Goal: Information Seeking & Learning: Learn about a topic

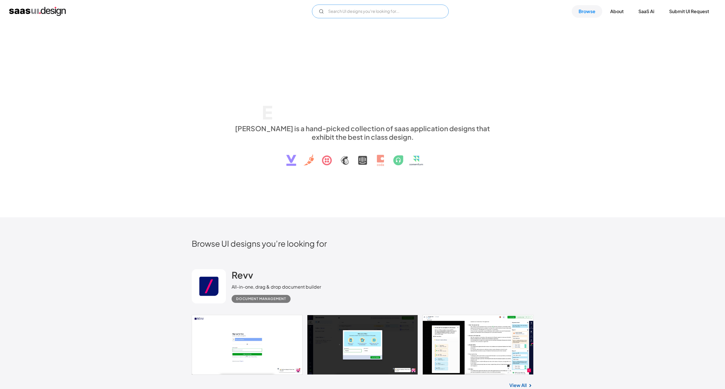
click at [346, 8] on input "Email Form" at bounding box center [380, 12] width 137 height 14
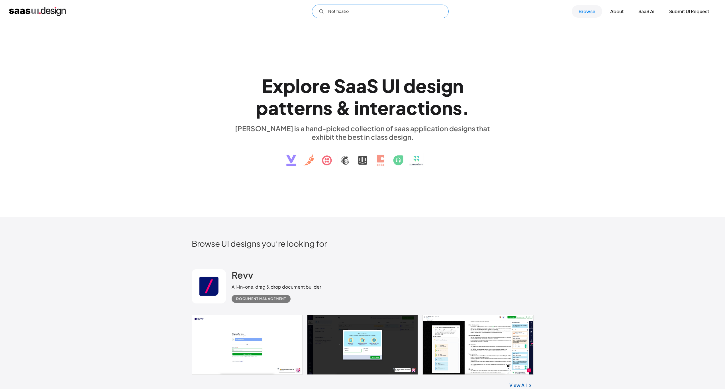
type input "Notification"
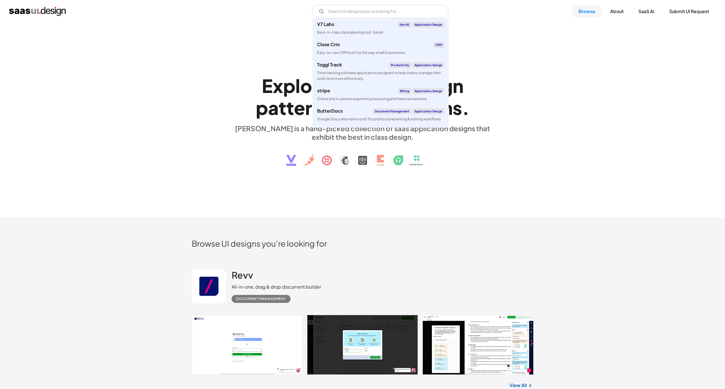
click at [473, 194] on div "E x p l o r e S a a S U I d e s i g n p a t t e r n s & i n t e r a c t i o n s…" at bounding box center [362, 120] width 725 height 194
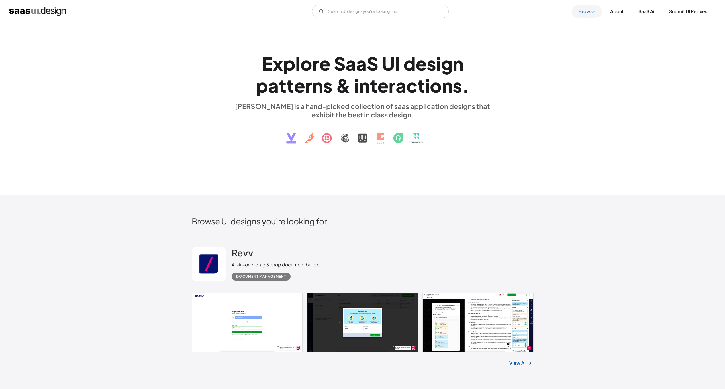
scroll to position [255, 0]
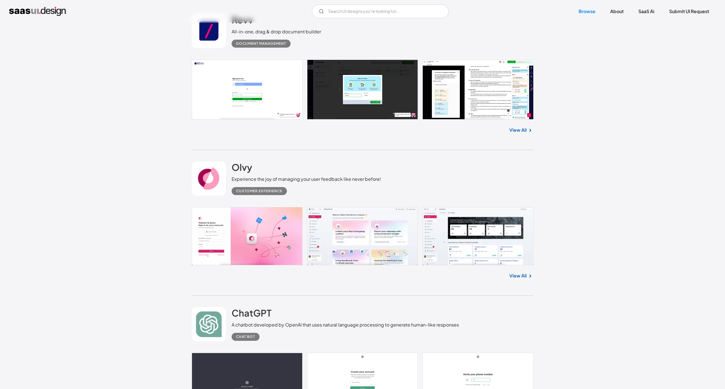
drag, startPoint x: 289, startPoint y: 121, endPoint x: 239, endPoint y: 121, distance: 50.4
click at [245, 121] on div "View All" at bounding box center [363, 128] width 342 height 19
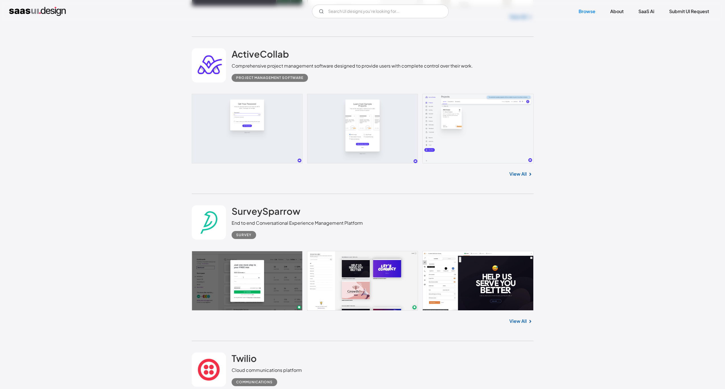
scroll to position [2162, 0]
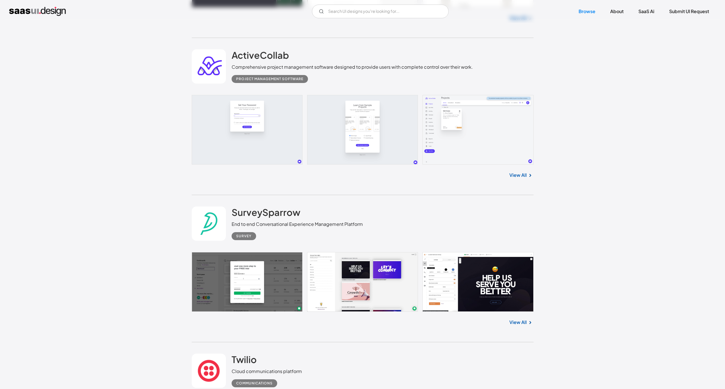
click at [515, 178] on link "View All" at bounding box center [518, 175] width 17 height 7
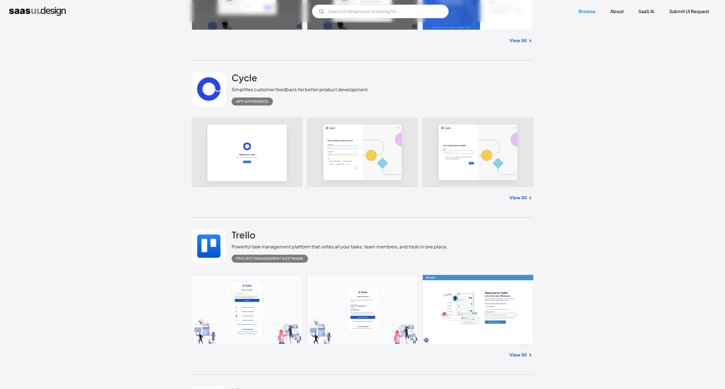
scroll to position [4101, 0]
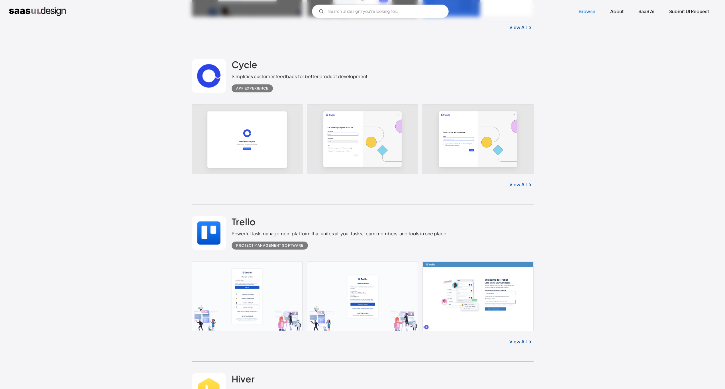
click at [517, 181] on link "View All" at bounding box center [518, 184] width 17 height 7
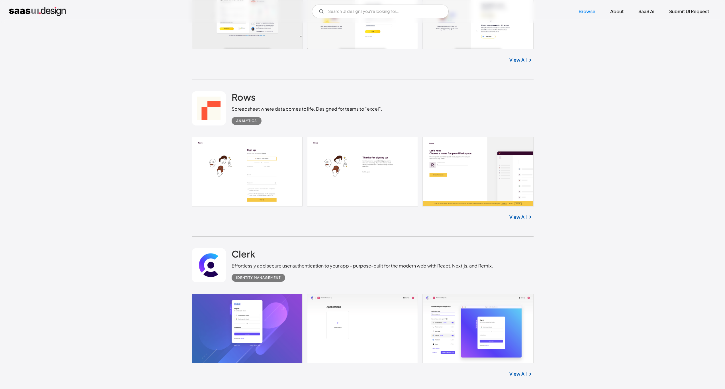
scroll to position [4625, 0]
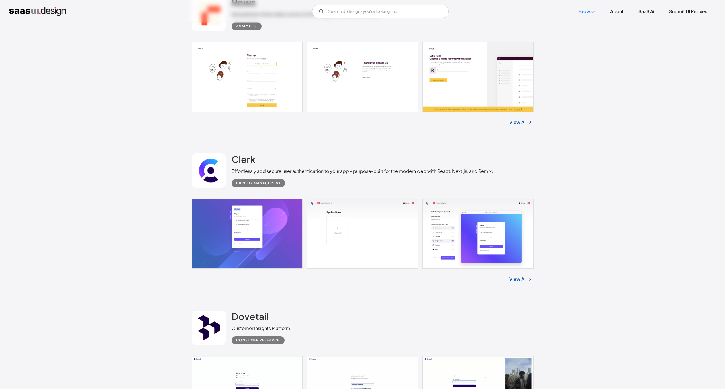
click at [517, 277] on link "View All" at bounding box center [518, 279] width 17 height 7
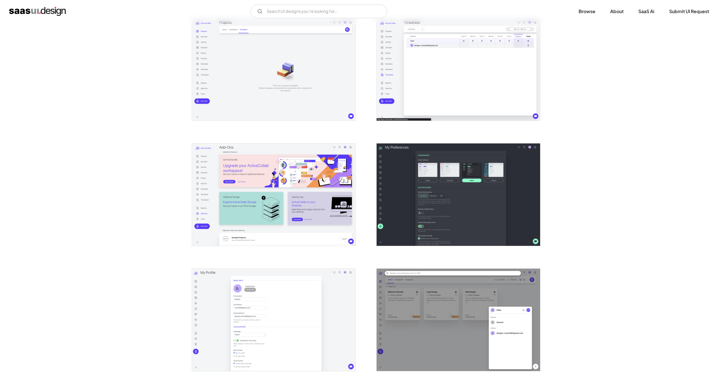
scroll to position [1179, 0]
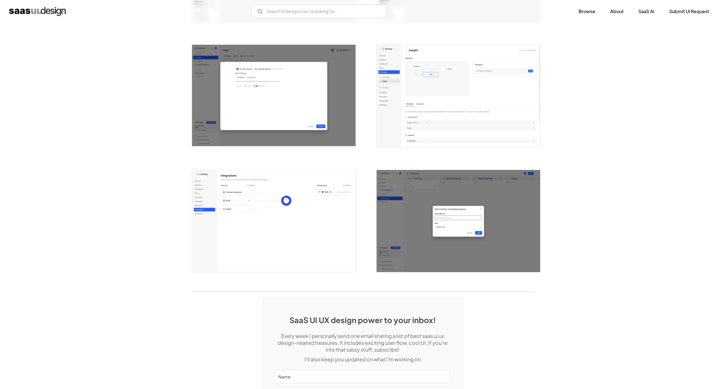
scroll to position [1429, 0]
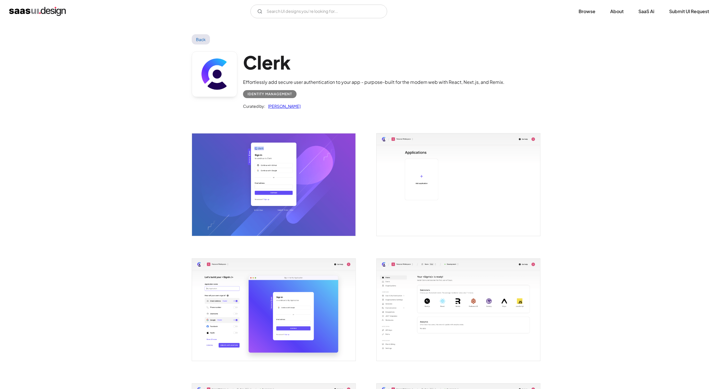
click at [315, 183] on img "open lightbox" at bounding box center [274, 184] width 164 height 102
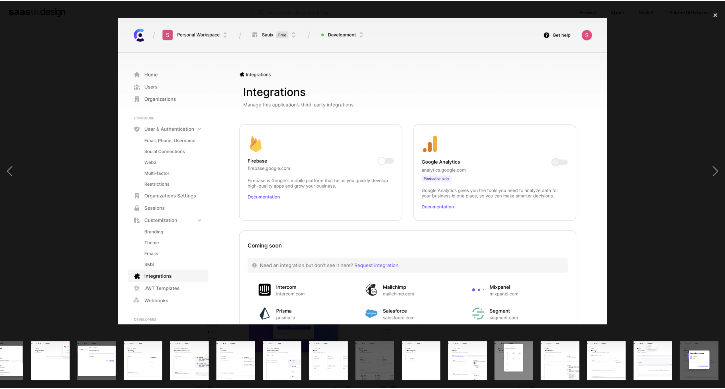
scroll to position [0, 351]
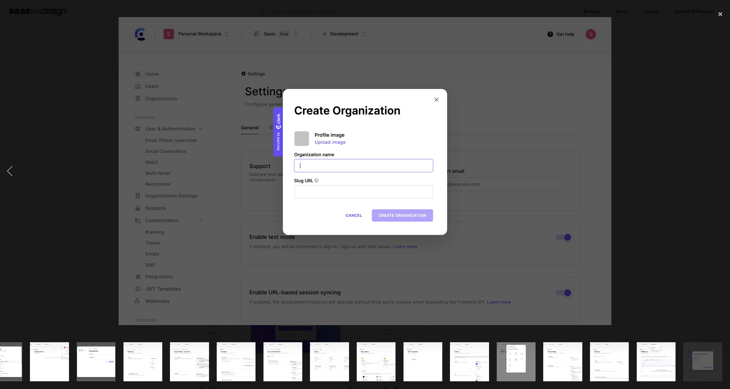
click at [723, 158] on div "next image" at bounding box center [719, 171] width 19 height 327
drag, startPoint x: 719, startPoint y: 11, endPoint x: 717, endPoint y: 14, distance: 3.2
click at [719, 11] on div "close lightbox" at bounding box center [719, 14] width 19 height 13
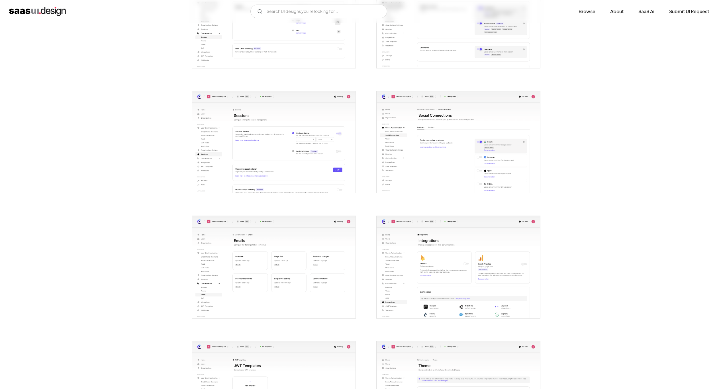
scroll to position [932, 0]
